Goal: Task Accomplishment & Management: Use online tool/utility

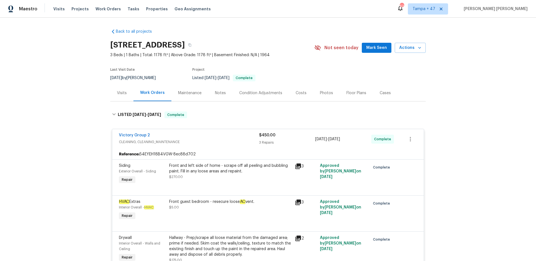
scroll to position [966, 0]
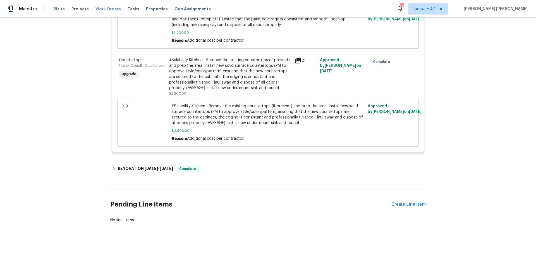
click at [109, 8] on span "Work Orders" at bounding box center [108, 9] width 25 height 6
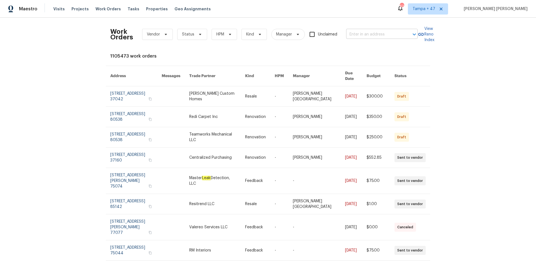
click at [368, 35] on input "text" at bounding box center [374, 34] width 56 height 9
paste input "[GEOGRAPHIC_DATA][PERSON_NAME][STREET_ADDRESS]"
click at [362, 34] on input "[GEOGRAPHIC_DATA][PERSON_NAME][STREET_ADDRESS]" at bounding box center [374, 34] width 56 height 9
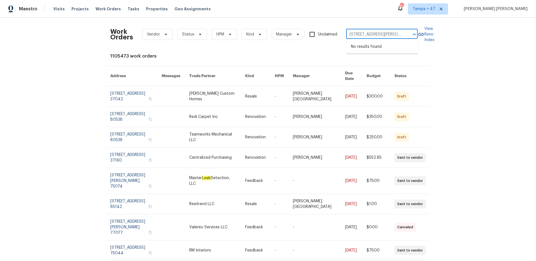
paste input "Unit 197"
click at [363, 35] on input "[GEOGRAPHIC_DATA][PERSON_NAME][STREET_ADDRESS]" at bounding box center [374, 34] width 56 height 9
type input "7365 Calle Cristobal, San Diego, CA 92126"
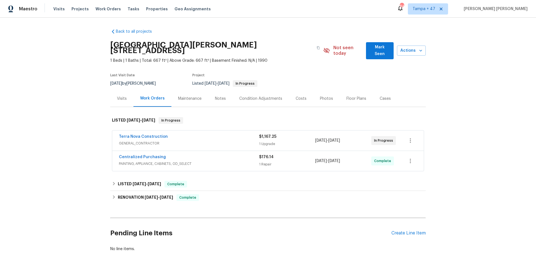
click at [230, 161] on span "PAINTING, APPLIANCE, CABINETS, OD_SELECT" at bounding box center [189, 164] width 140 height 6
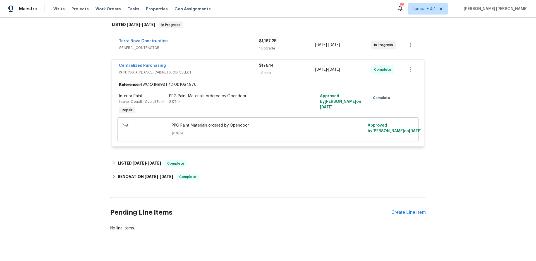
scroll to position [93, 0]
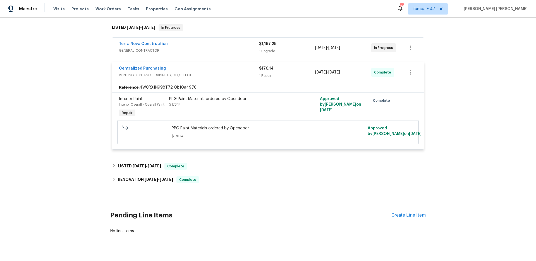
click at [233, 41] on div "Terra Nova Construction" at bounding box center [189, 44] width 140 height 7
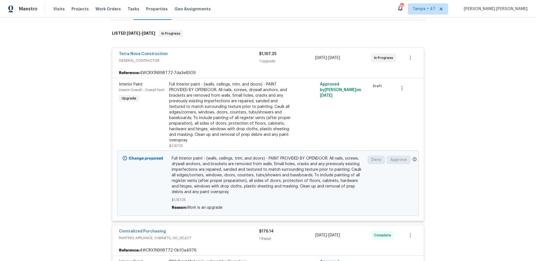
scroll to position [0, 0]
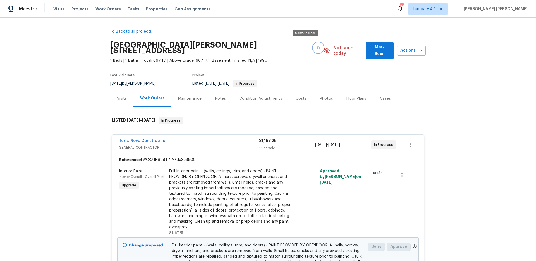
click at [313, 47] on button "button" at bounding box center [318, 48] width 10 height 10
